Goal: Information Seeking & Learning: Learn about a topic

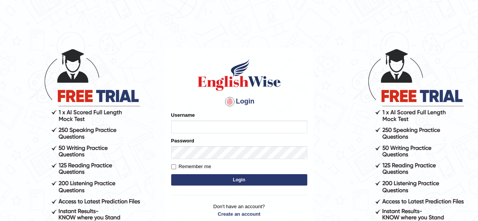
type input "simranjeetkaur_parramatta"
click at [233, 180] on button "Login" at bounding box center [239, 179] width 136 height 11
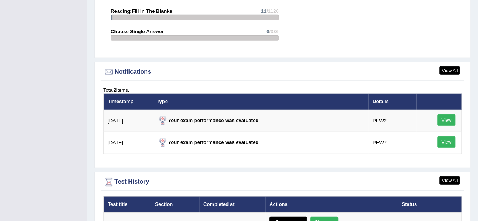
scroll to position [938, 0]
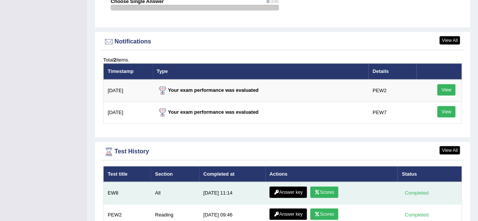
click at [330, 187] on link "Scores" at bounding box center [325, 192] width 28 height 11
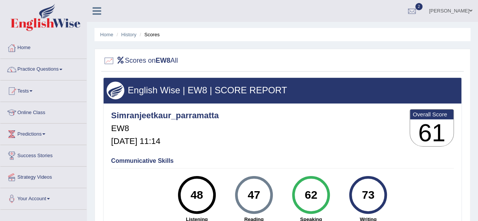
click at [23, 45] on link "Home" at bounding box center [43, 46] width 86 height 19
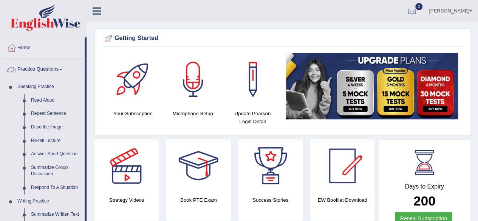
click at [52, 72] on link "Practice Questions" at bounding box center [42, 68] width 84 height 19
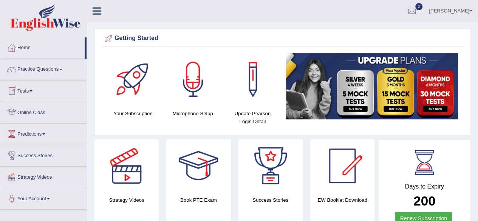
click at [41, 94] on link "Tests" at bounding box center [43, 90] width 86 height 19
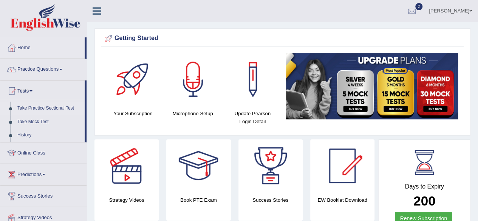
click at [41, 110] on link "Take Practice Sectional Test" at bounding box center [49, 109] width 71 height 14
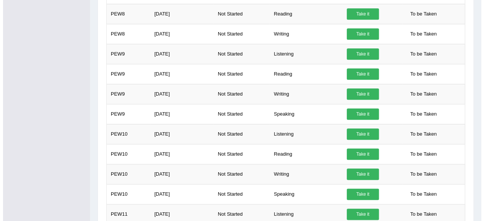
scroll to position [363, 0]
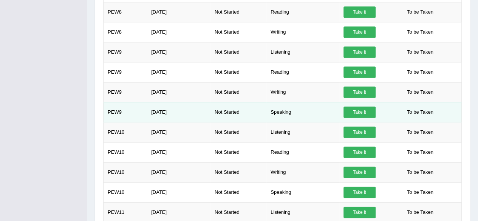
click at [364, 109] on link "Take it" at bounding box center [360, 112] width 32 height 11
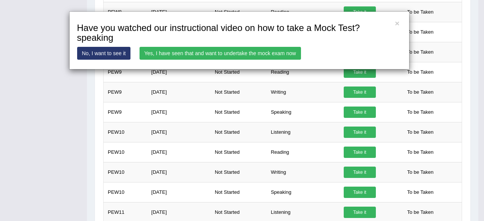
click at [253, 57] on link "Yes, I have seen that and want to undertake the mock exam now" at bounding box center [221, 53] width 162 height 13
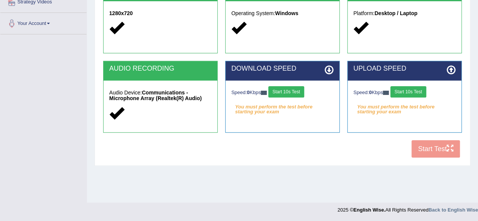
scroll to position [176, 0]
click at [292, 91] on button "Start 10s Test" at bounding box center [287, 91] width 36 height 11
click at [416, 90] on button "Start 10s Test" at bounding box center [409, 91] width 36 height 11
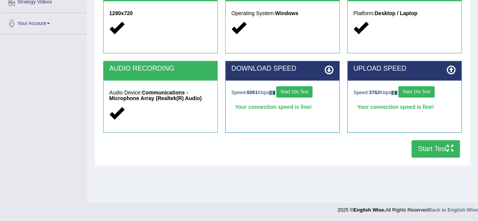
click at [421, 146] on button "Start Test" at bounding box center [436, 148] width 48 height 17
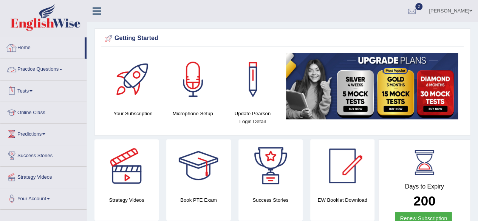
click at [26, 47] on link "Home" at bounding box center [42, 46] width 84 height 19
click at [30, 48] on link "Home" at bounding box center [42, 46] width 84 height 19
click at [24, 47] on link "Home" at bounding box center [42, 46] width 84 height 19
click at [29, 47] on link "Home" at bounding box center [42, 46] width 84 height 19
drag, startPoint x: 0, startPoint y: 0, endPoint x: 29, endPoint y: 47, distance: 54.7
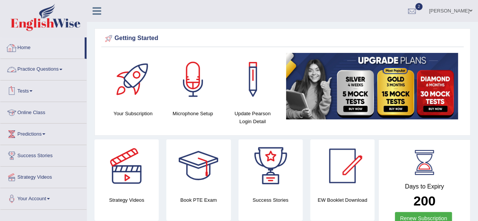
click at [29, 47] on link "Home" at bounding box center [42, 46] width 84 height 19
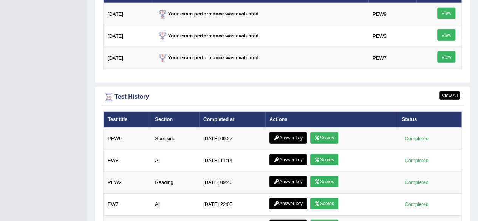
scroll to position [968, 0]
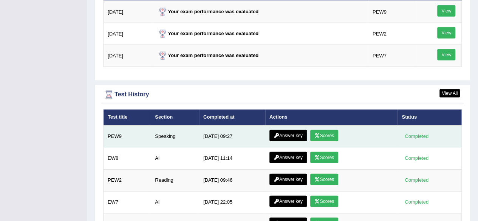
click at [329, 130] on link "Scores" at bounding box center [325, 135] width 28 height 11
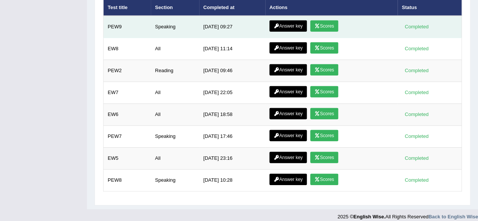
click at [286, 20] on link "Answer key" at bounding box center [288, 25] width 37 height 11
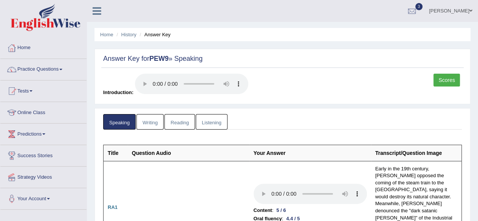
click at [442, 79] on link "Scores" at bounding box center [447, 80] width 26 height 13
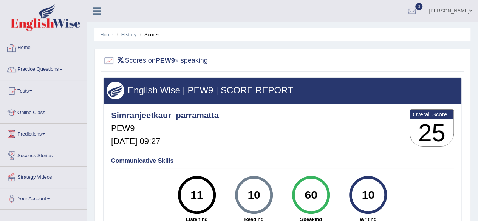
click at [27, 49] on link "Home" at bounding box center [43, 46] width 86 height 19
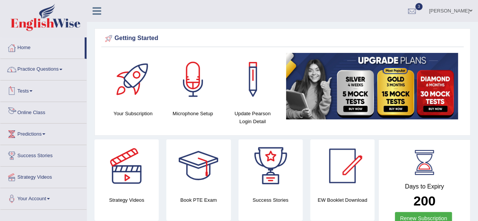
click at [60, 116] on link "Online Class" at bounding box center [43, 111] width 86 height 19
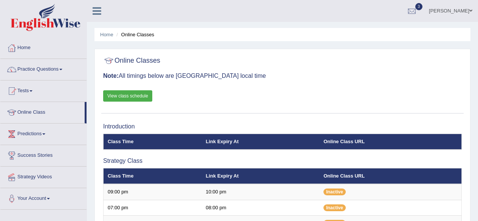
click at [134, 100] on link "View class schedule" at bounding box center [127, 95] width 49 height 11
click at [264, 72] on div "Online Classes Note: All timings below are Melbourne local time View class sche…" at bounding box center [282, 83] width 363 height 61
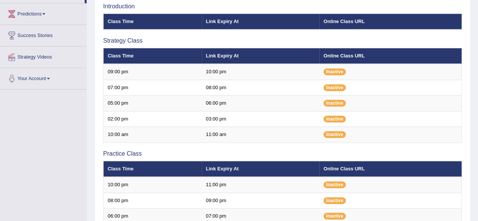
scroll to position [121, 0]
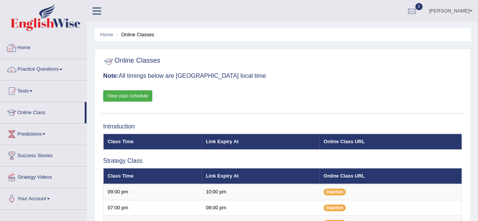
click at [29, 55] on link "Home" at bounding box center [43, 46] width 86 height 19
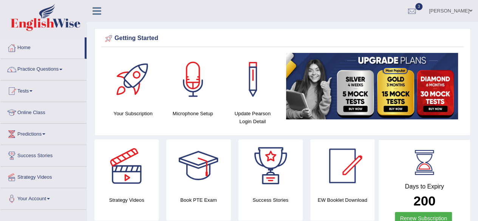
click at [46, 109] on link "Online Class" at bounding box center [43, 111] width 86 height 19
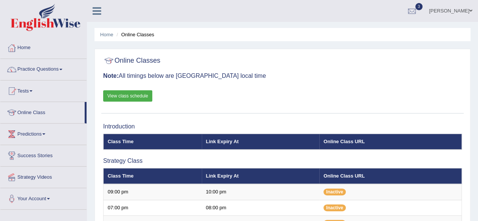
click at [301, 72] on div "Online Classes Note: All timings below are Melbourne local time View class sche…" at bounding box center [282, 83] width 363 height 61
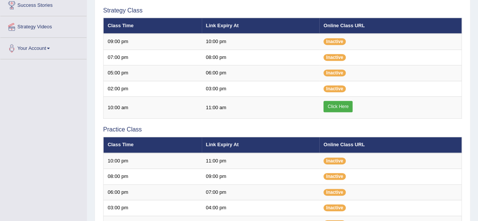
scroll to position [151, 0]
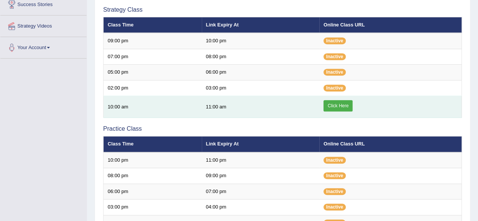
click at [336, 103] on link "Click Here" at bounding box center [338, 105] width 29 height 11
